Goal: Task Accomplishment & Management: Use online tool/utility

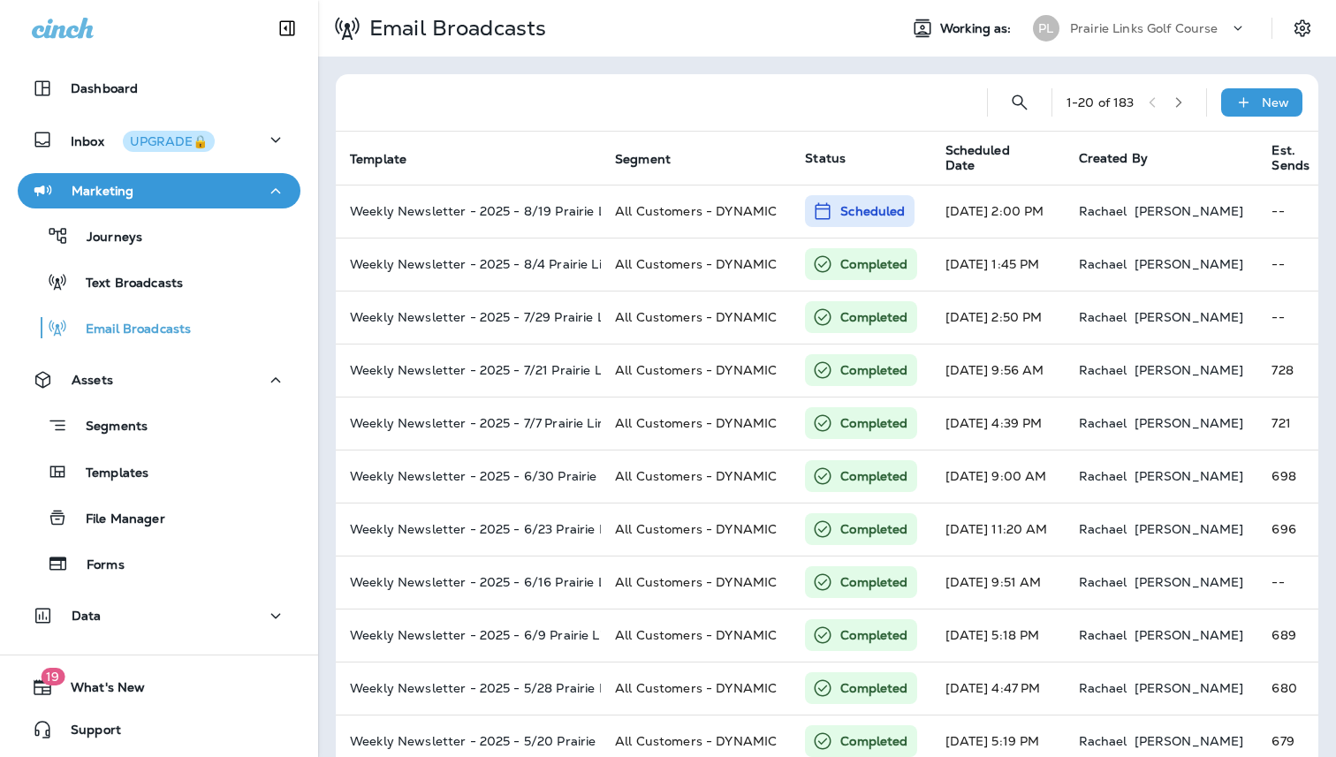
click at [1164, 20] on div "Prairie Links Golf Course" at bounding box center [1149, 28] width 159 height 27
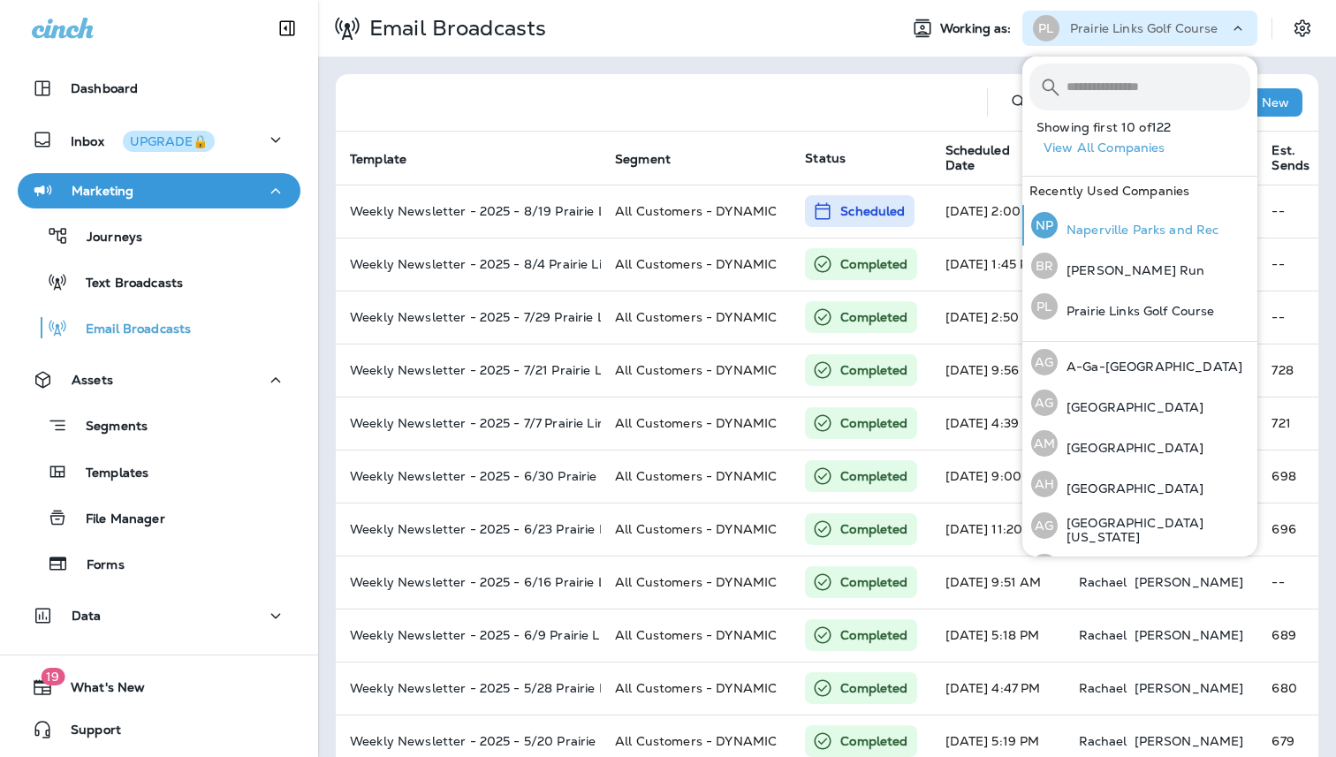
click at [1123, 236] on p "Naperville Parks and Rec" at bounding box center [1138, 230] width 161 height 14
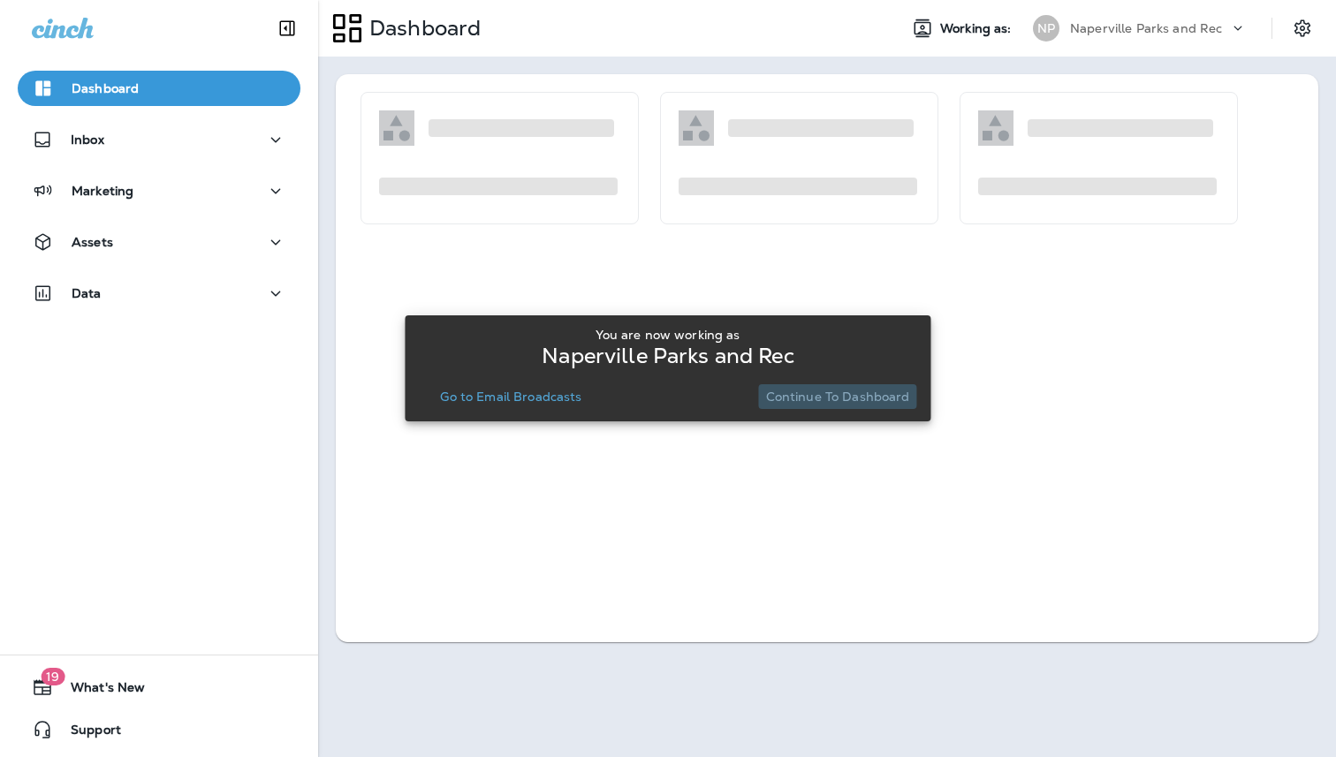
click at [848, 398] on p "Continue to Dashboard" at bounding box center [838, 397] width 144 height 14
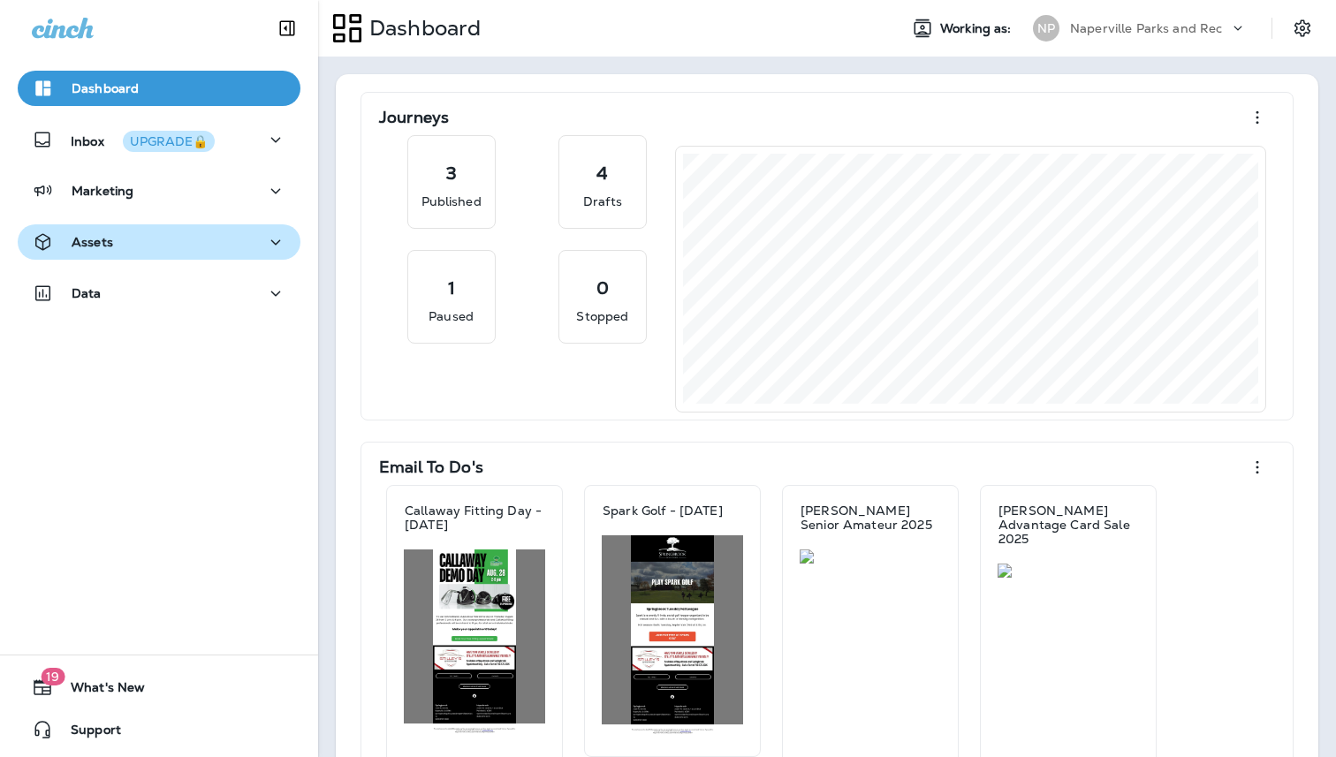
click at [111, 253] on div "Assets" at bounding box center [72, 243] width 81 height 22
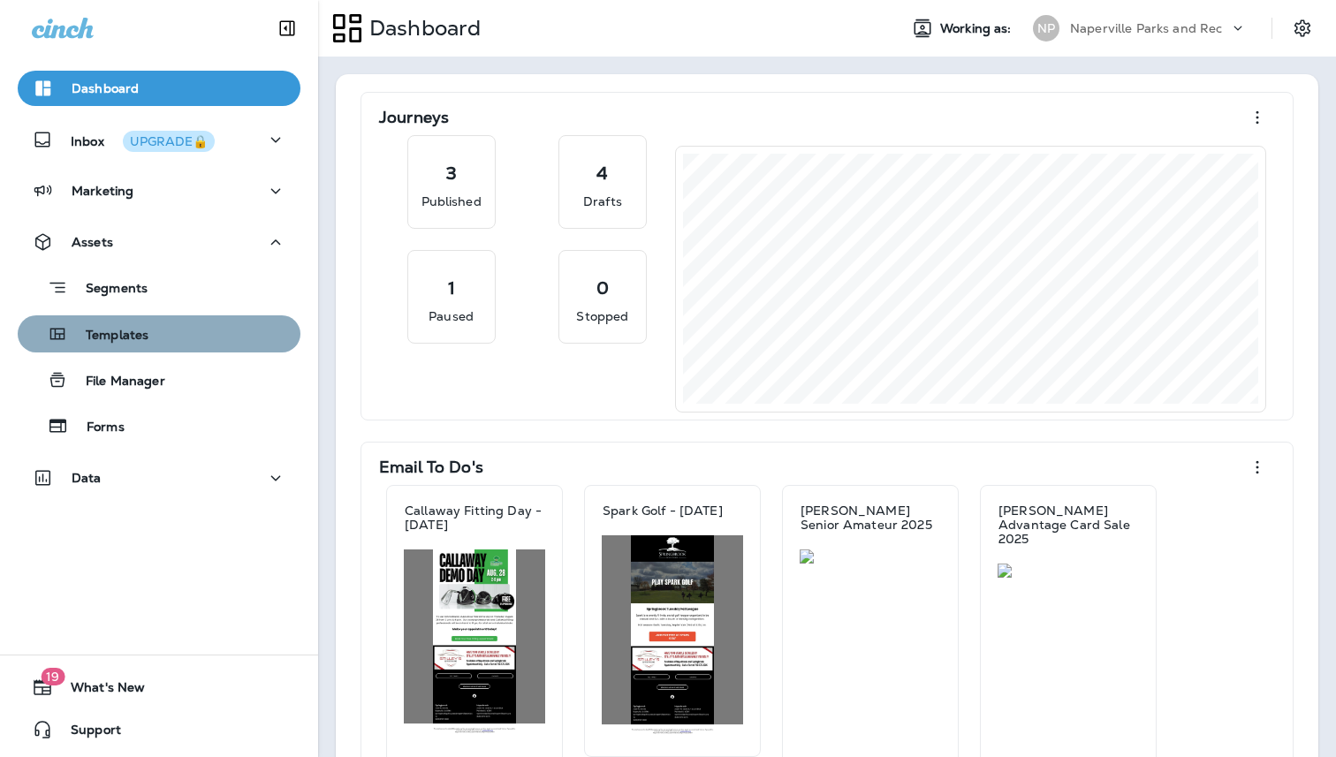
click at [126, 330] on p "Templates" at bounding box center [108, 336] width 80 height 17
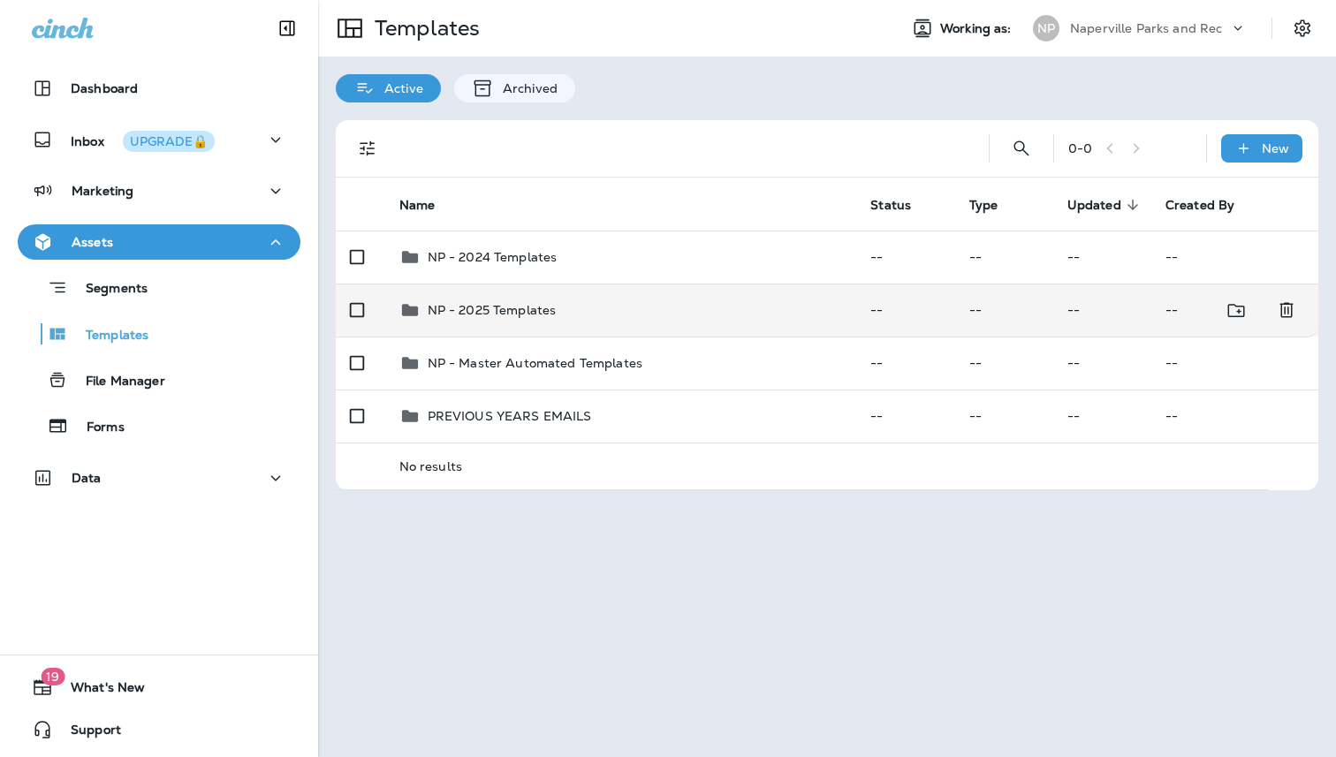
click at [524, 312] on p "NP - 2025 Templates" at bounding box center [492, 310] width 129 height 14
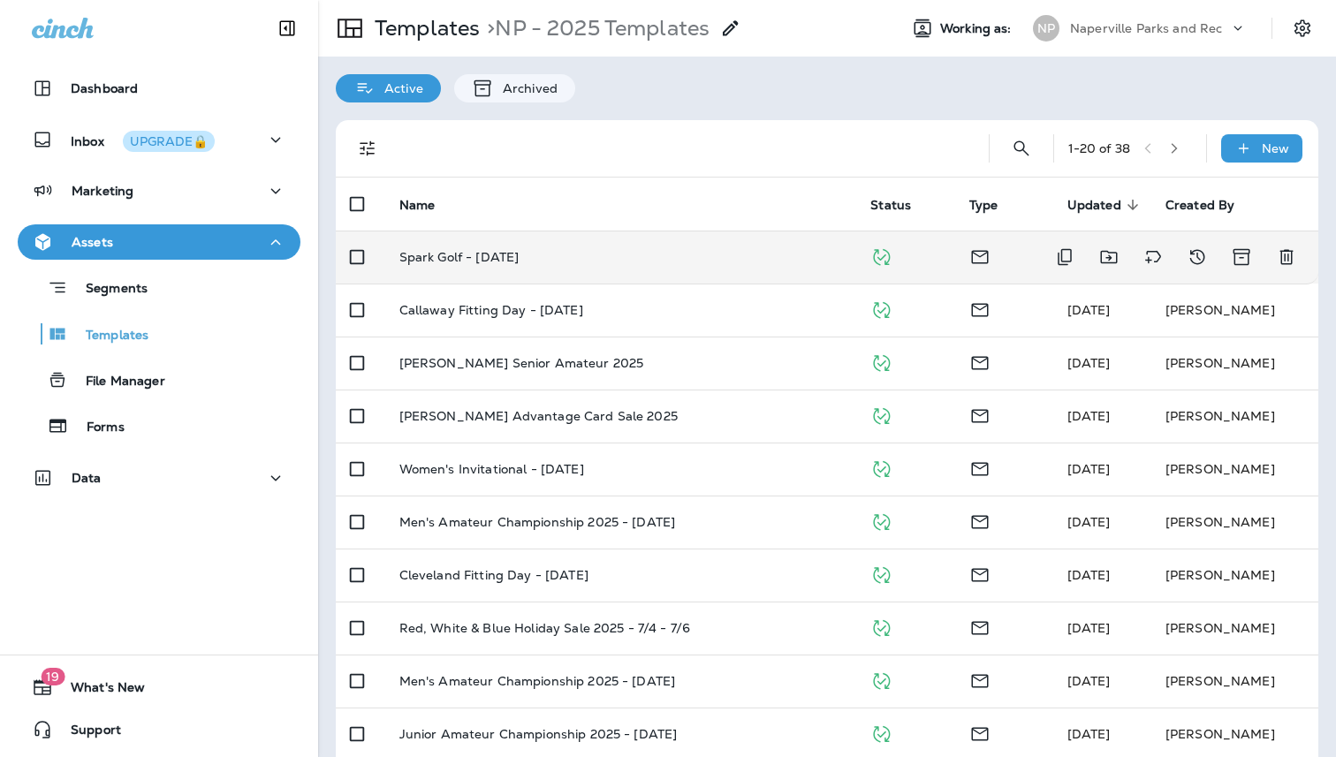
click at [483, 263] on p "Spark Golf - [DATE]" at bounding box center [460, 257] width 120 height 14
